Goal: Information Seeking & Learning: Learn about a topic

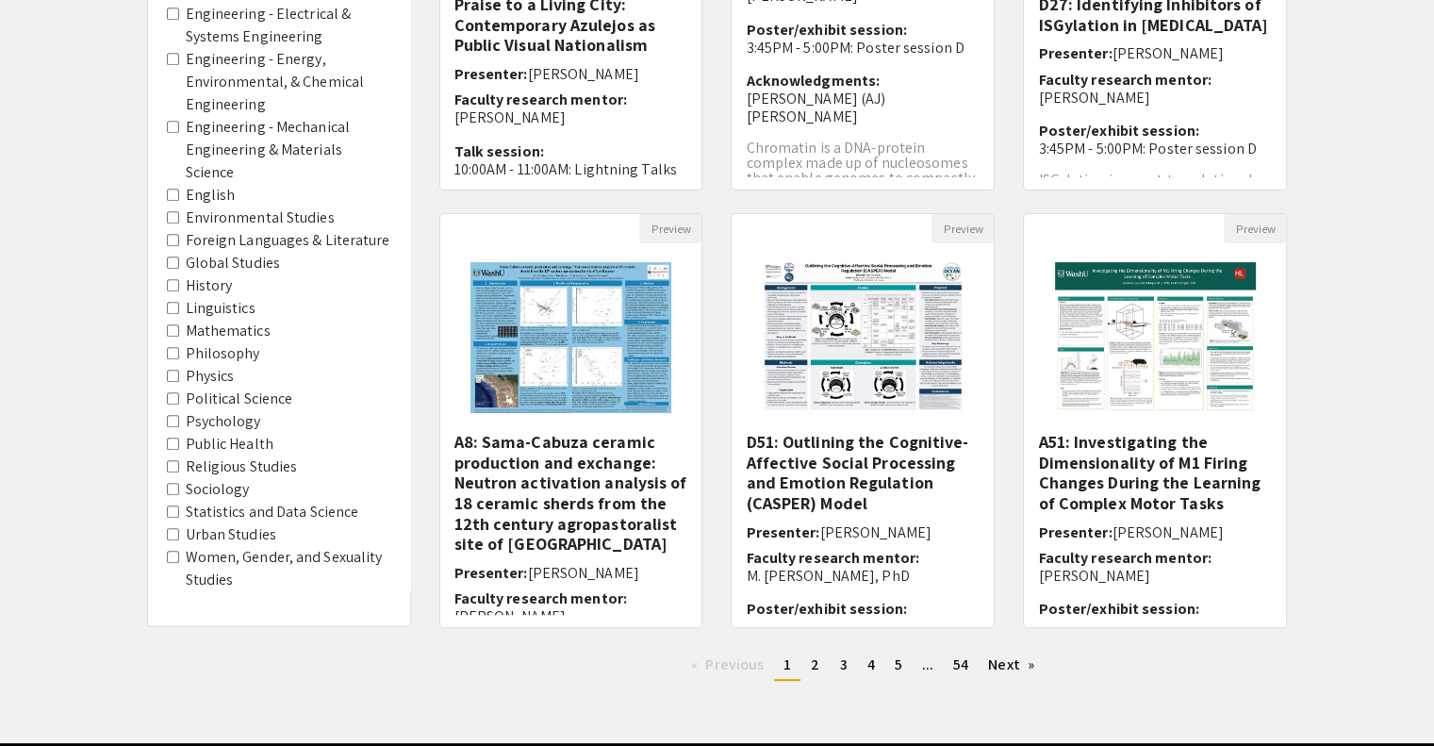
scroll to position [434, 0]
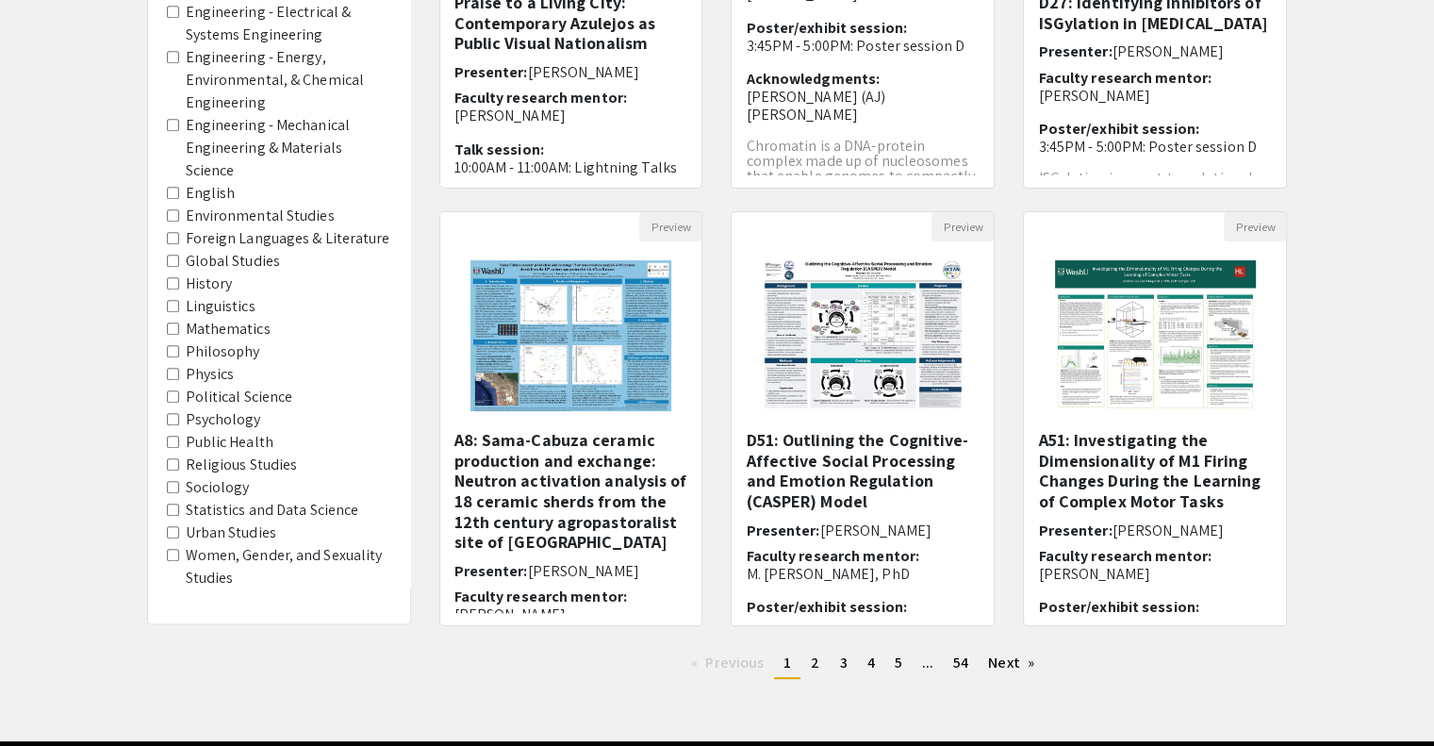
click at [232, 386] on label "Political Science" at bounding box center [239, 397] width 107 height 23
click at [179, 390] on Science "Political Science" at bounding box center [173, 396] width 12 height 12
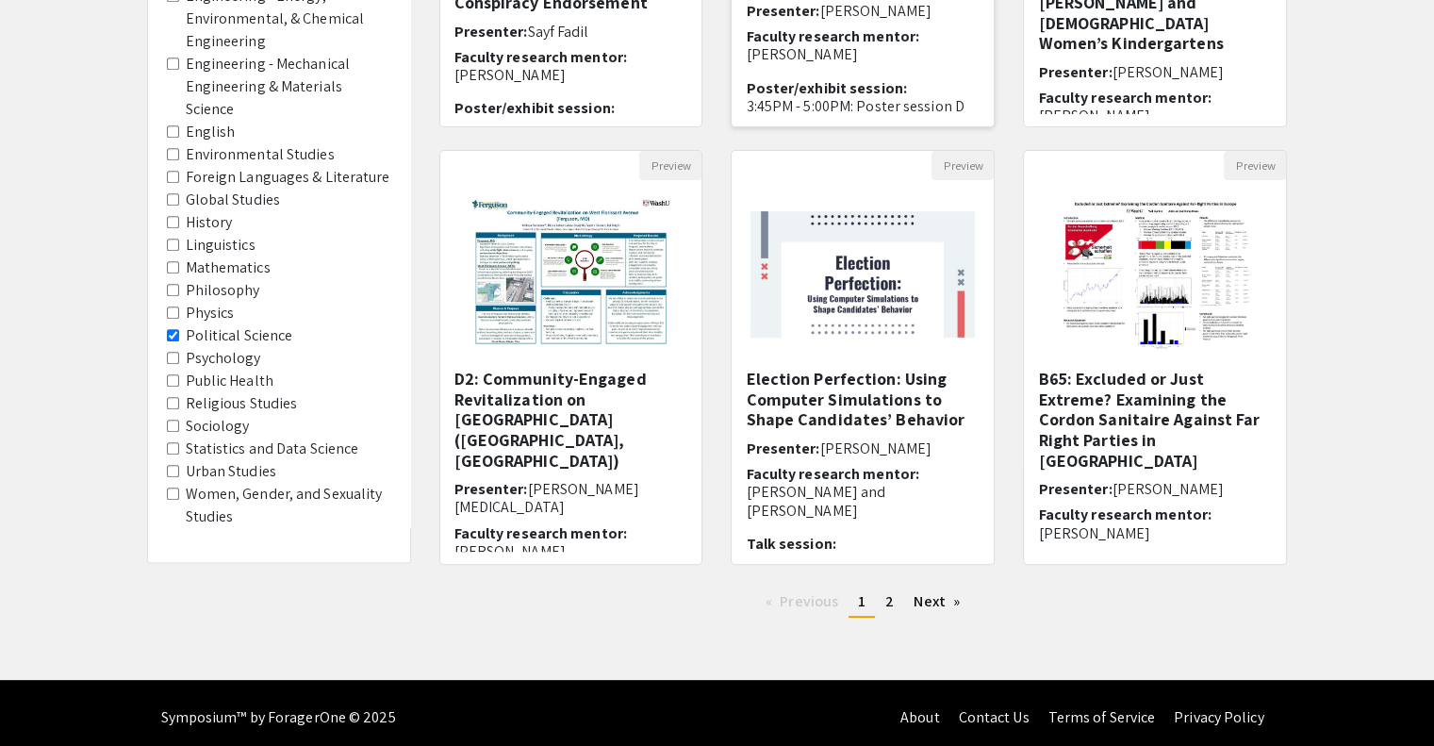
scroll to position [502, 0]
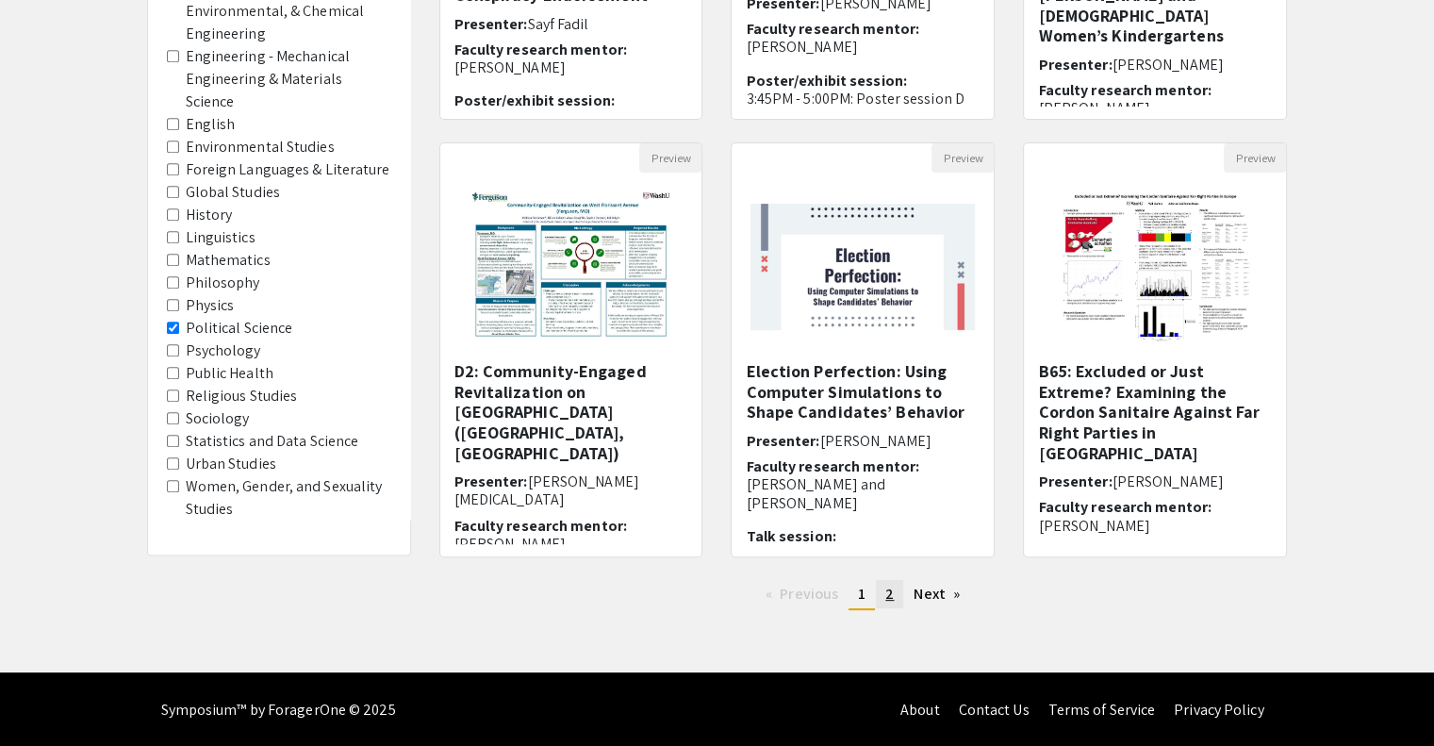
click at [893, 590] on span "2" at bounding box center [889, 594] width 8 height 20
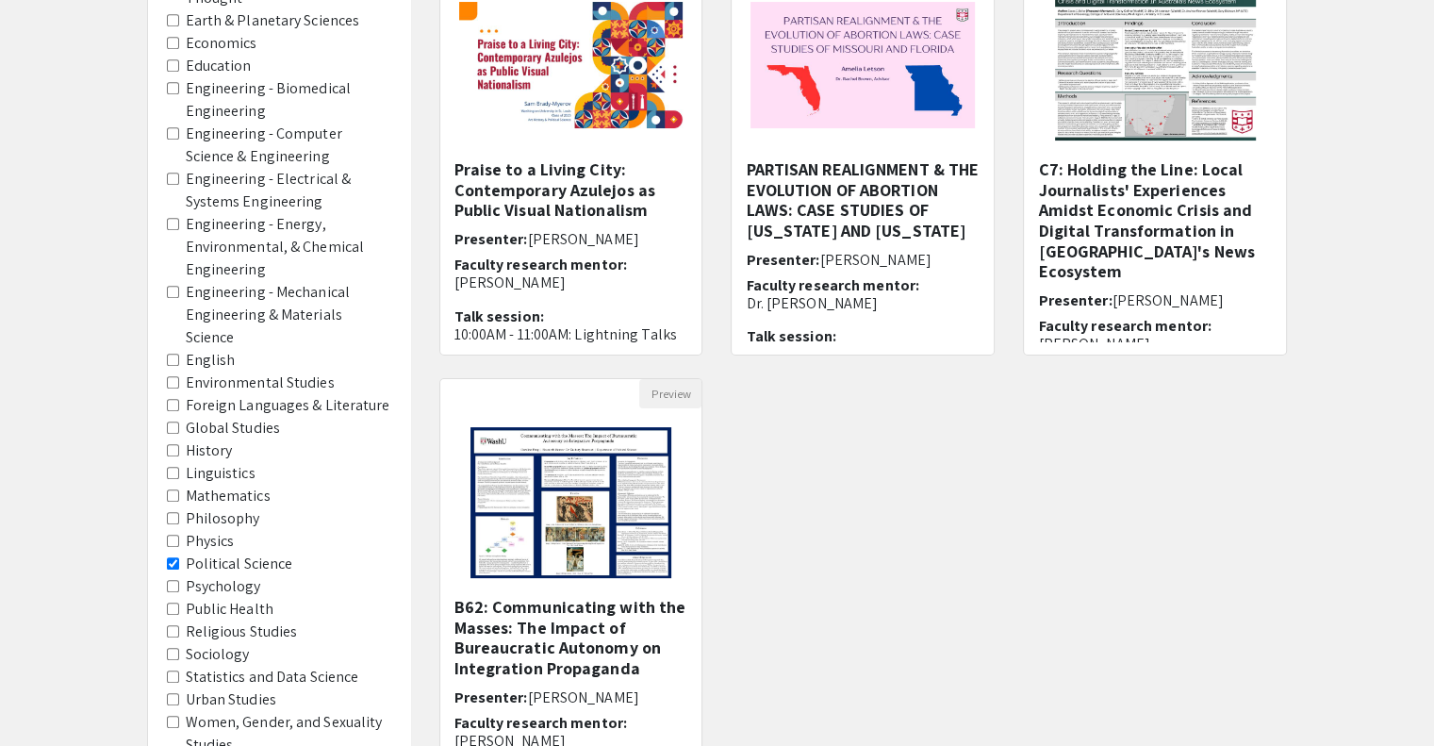
scroll to position [275, 0]
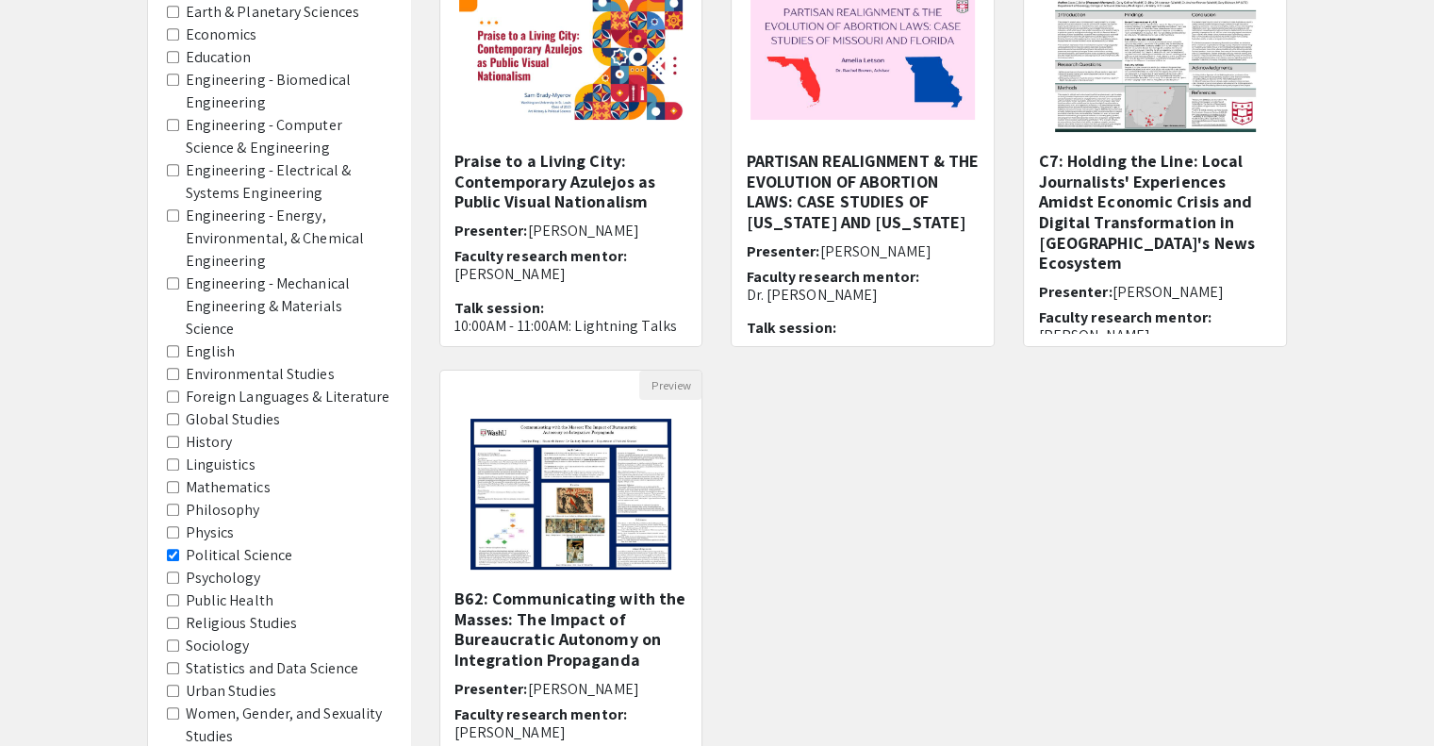
click at [199, 543] on label "Physics" at bounding box center [210, 532] width 49 height 23
click at [179, 538] on area-Physics "Physics" at bounding box center [173, 532] width 12 height 12
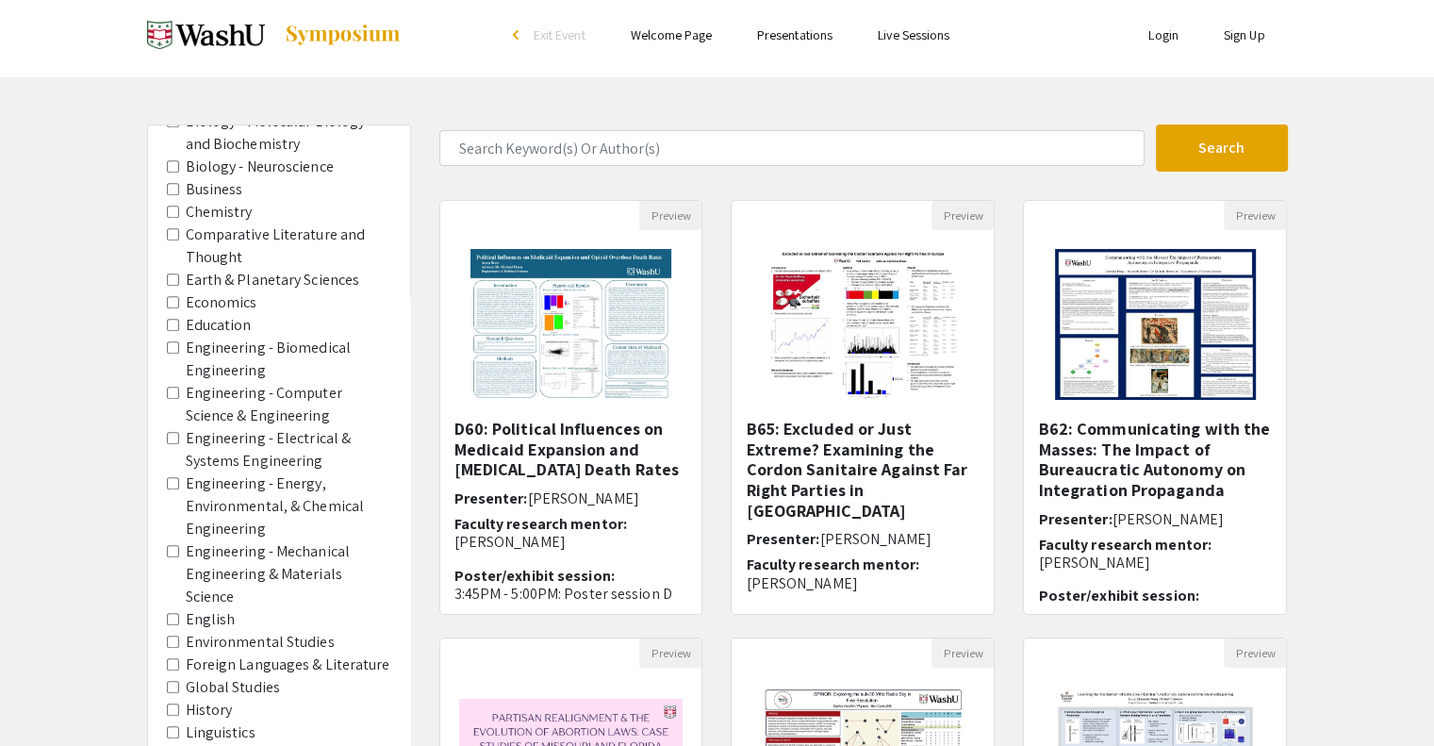
scroll to position [502, 0]
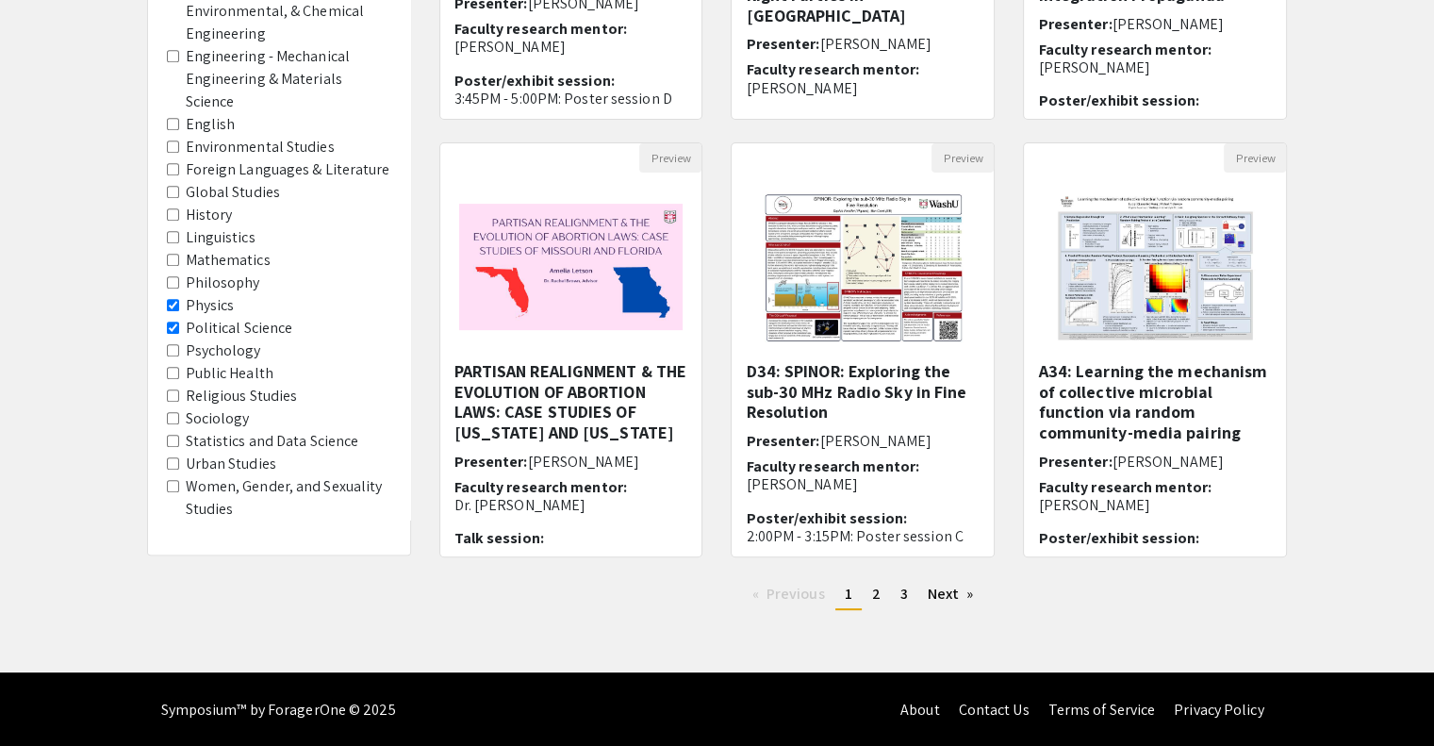
click at [179, 329] on span "Political Science" at bounding box center [279, 328] width 224 height 23
click at [173, 325] on Science "Political Science" at bounding box center [173, 327] width 12 height 12
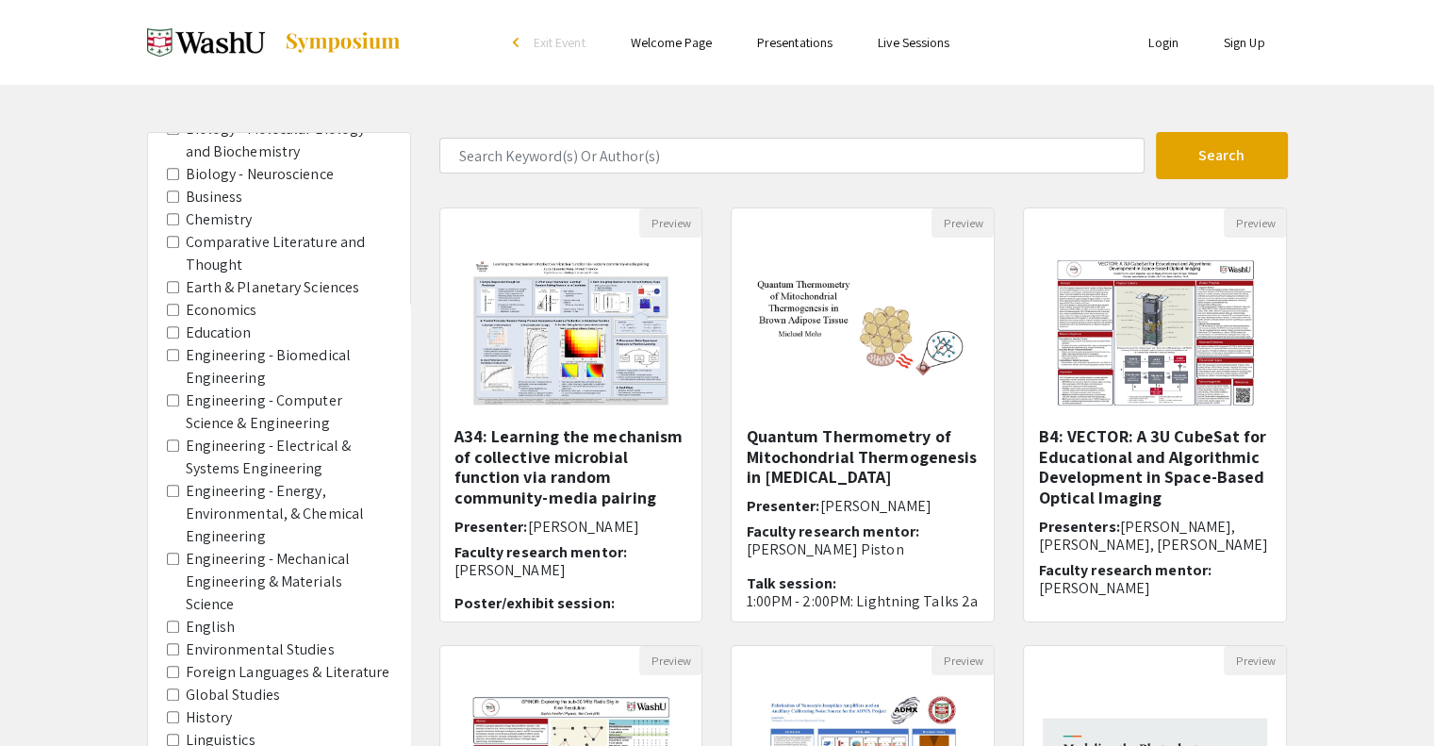
scroll to position [502, 0]
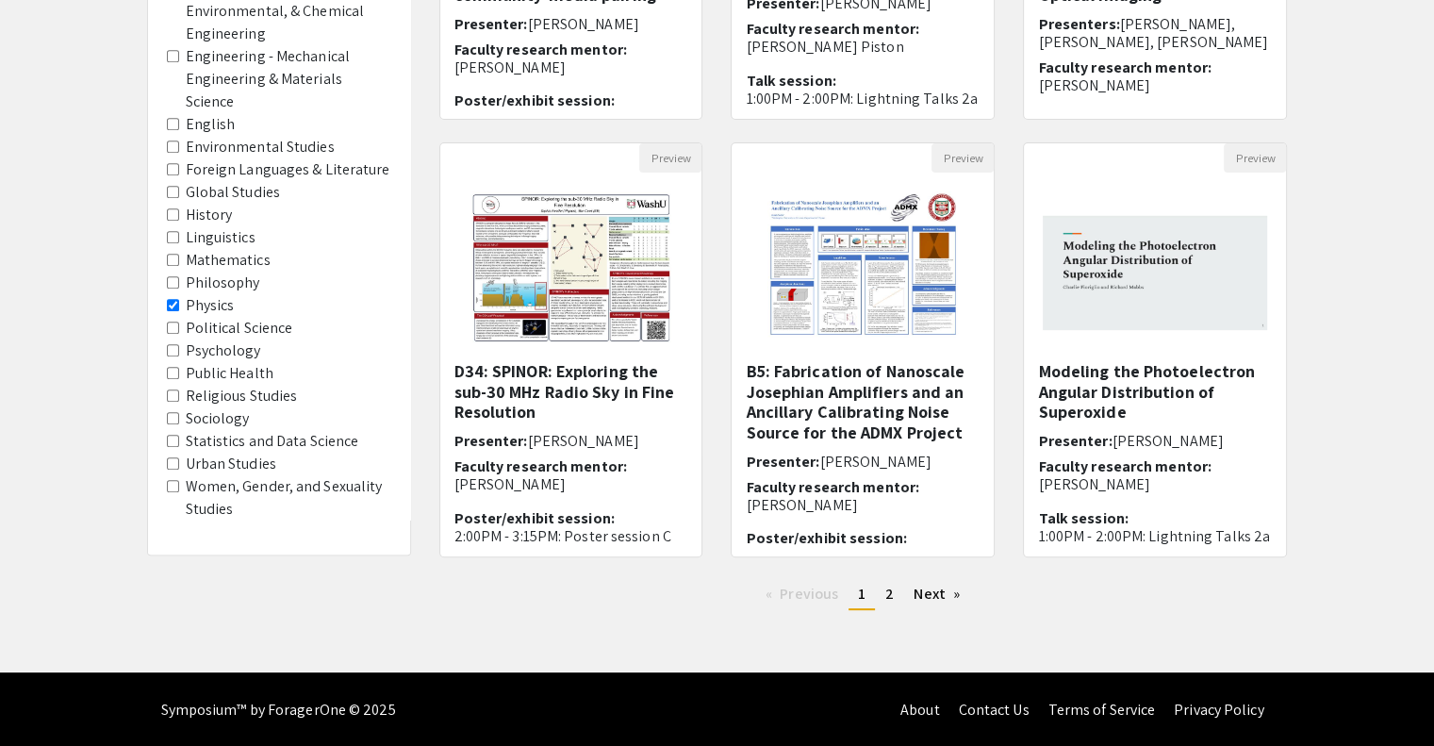
click at [170, 313] on span "Physics" at bounding box center [279, 305] width 224 height 23
click at [168, 305] on area-Physics "Physics" at bounding box center [173, 305] width 12 height 12
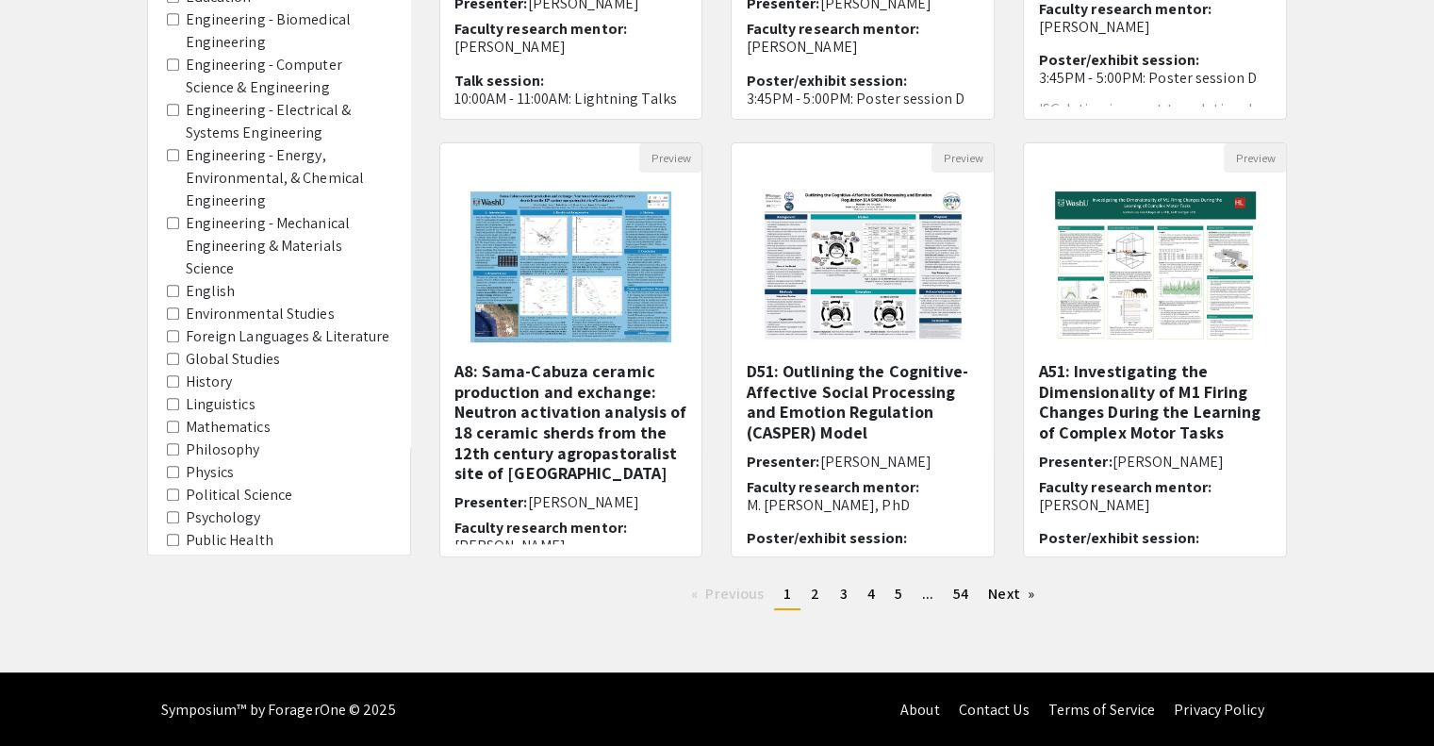
scroll to position [1098, 0]
click at [207, 316] on label "Environmental Studies" at bounding box center [260, 315] width 149 height 23
click at [179, 316] on Studies "Environmental Studies" at bounding box center [173, 314] width 12 height 12
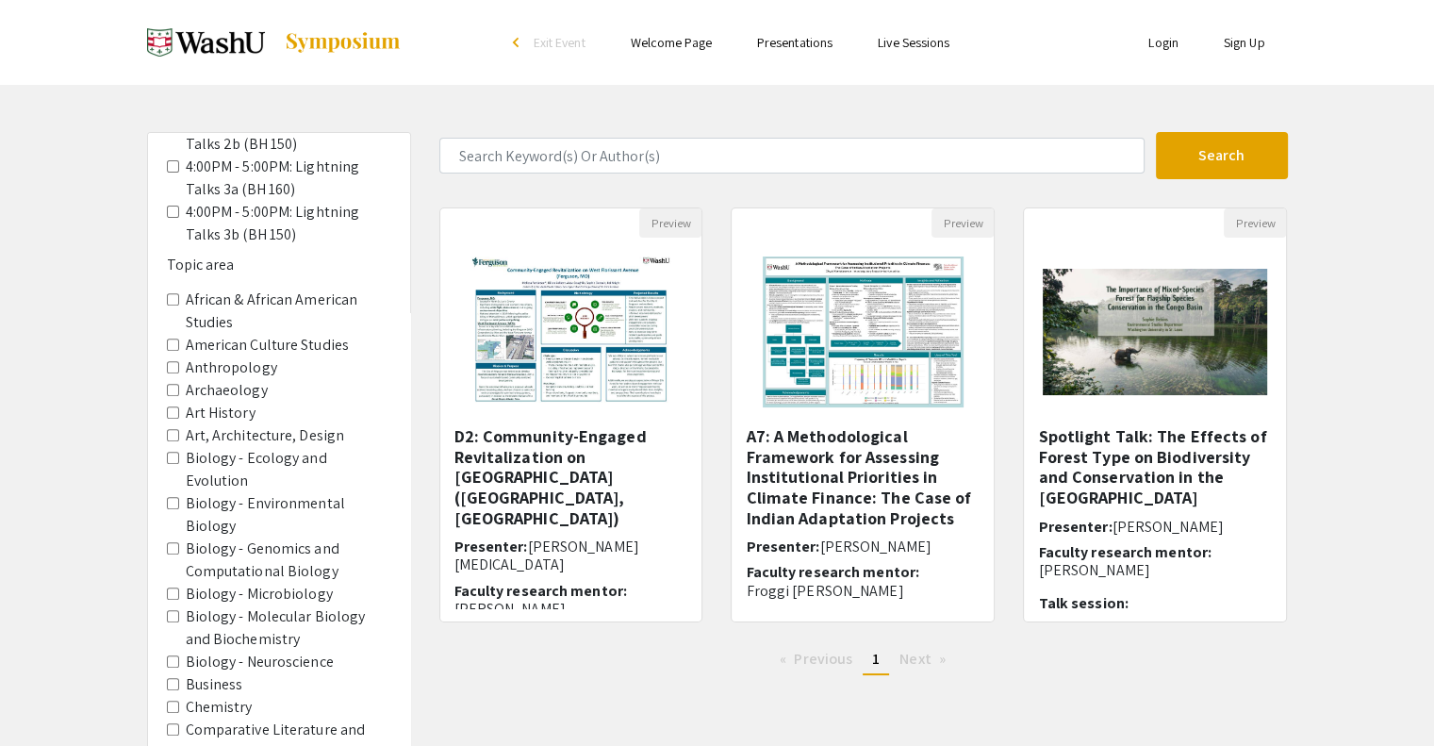
scroll to position [1288, 0]
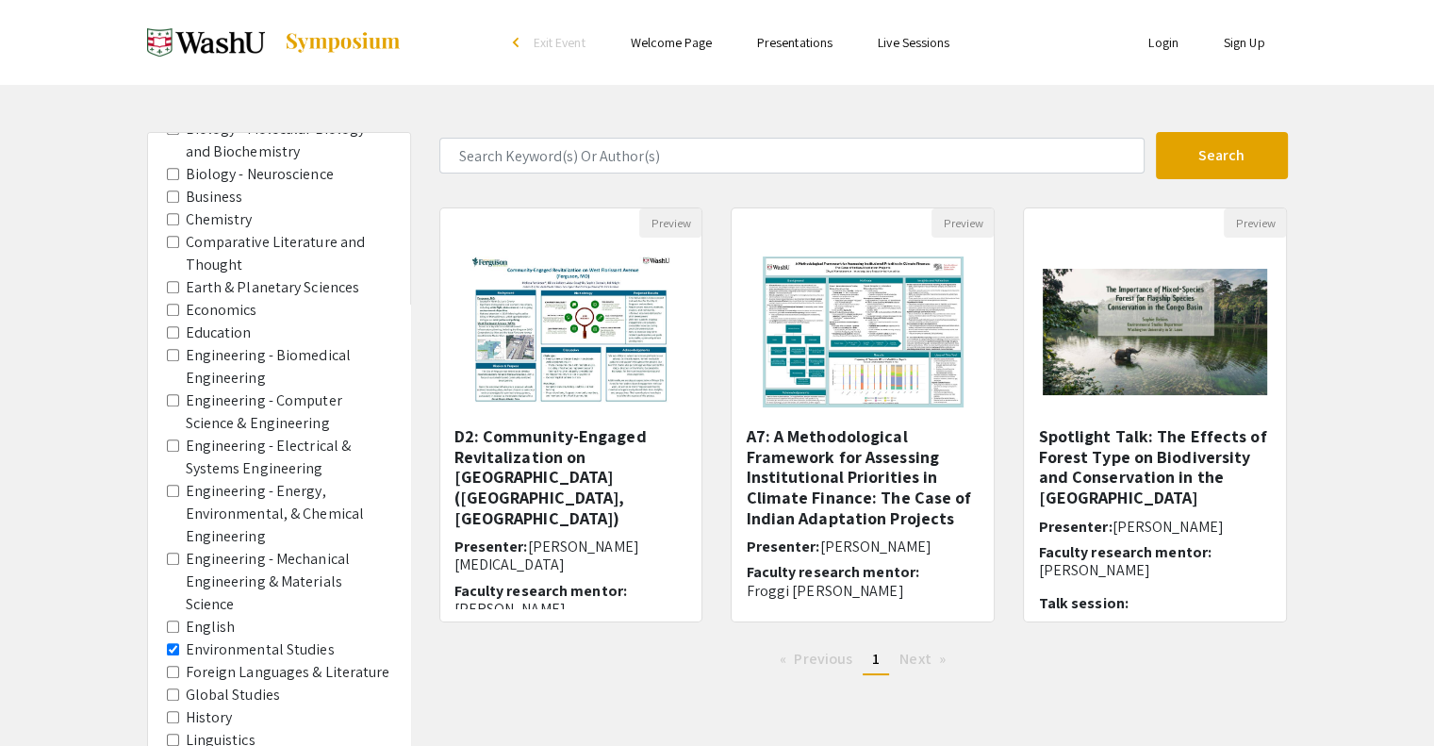
click at [173, 643] on Studies "Environmental Studies" at bounding box center [173, 649] width 12 height 12
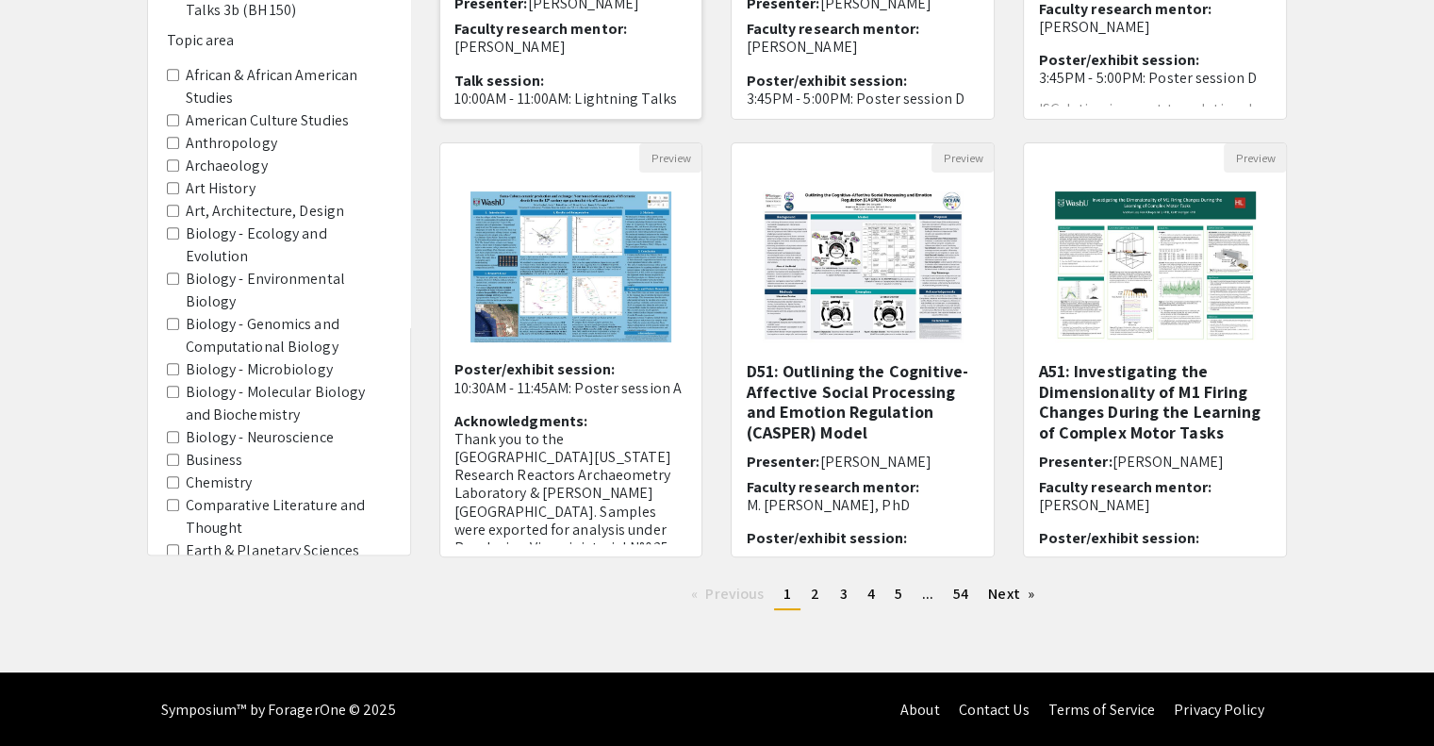
scroll to position [500, 0]
